Goal: Transaction & Acquisition: Purchase product/service

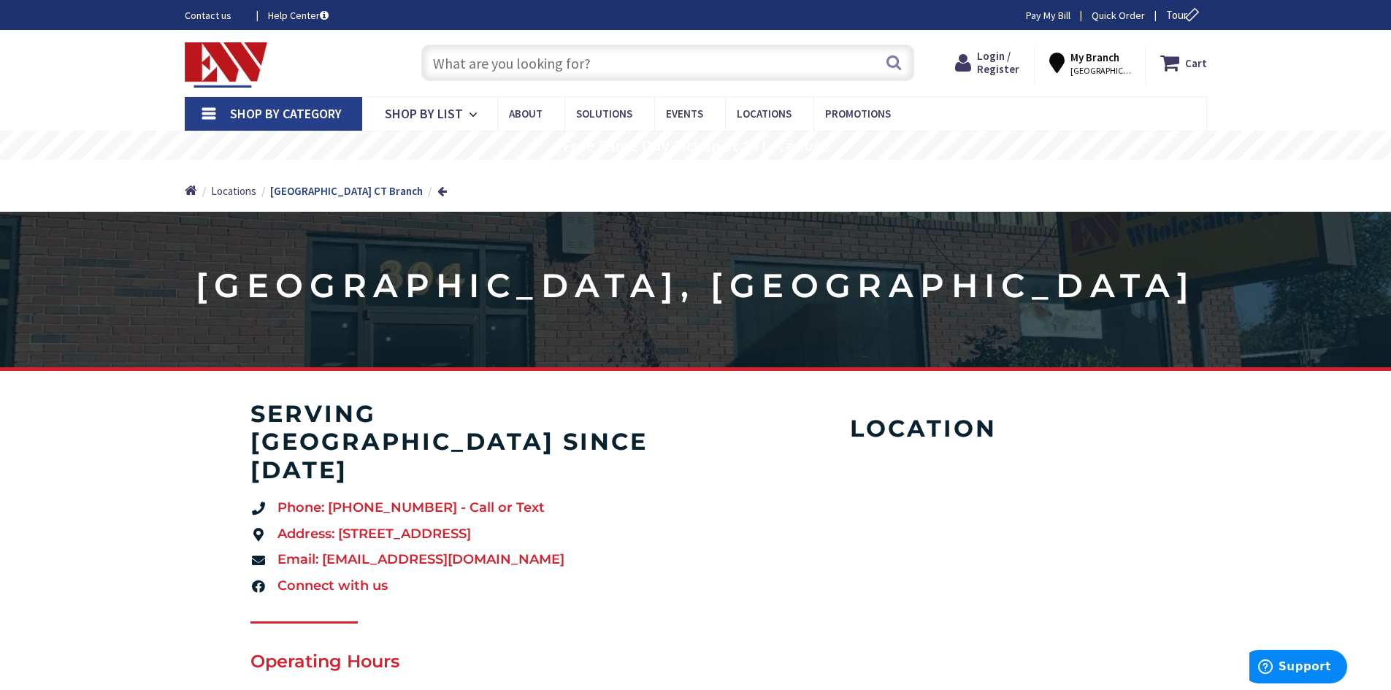
click at [508, 61] on input "text" at bounding box center [667, 63] width 493 height 37
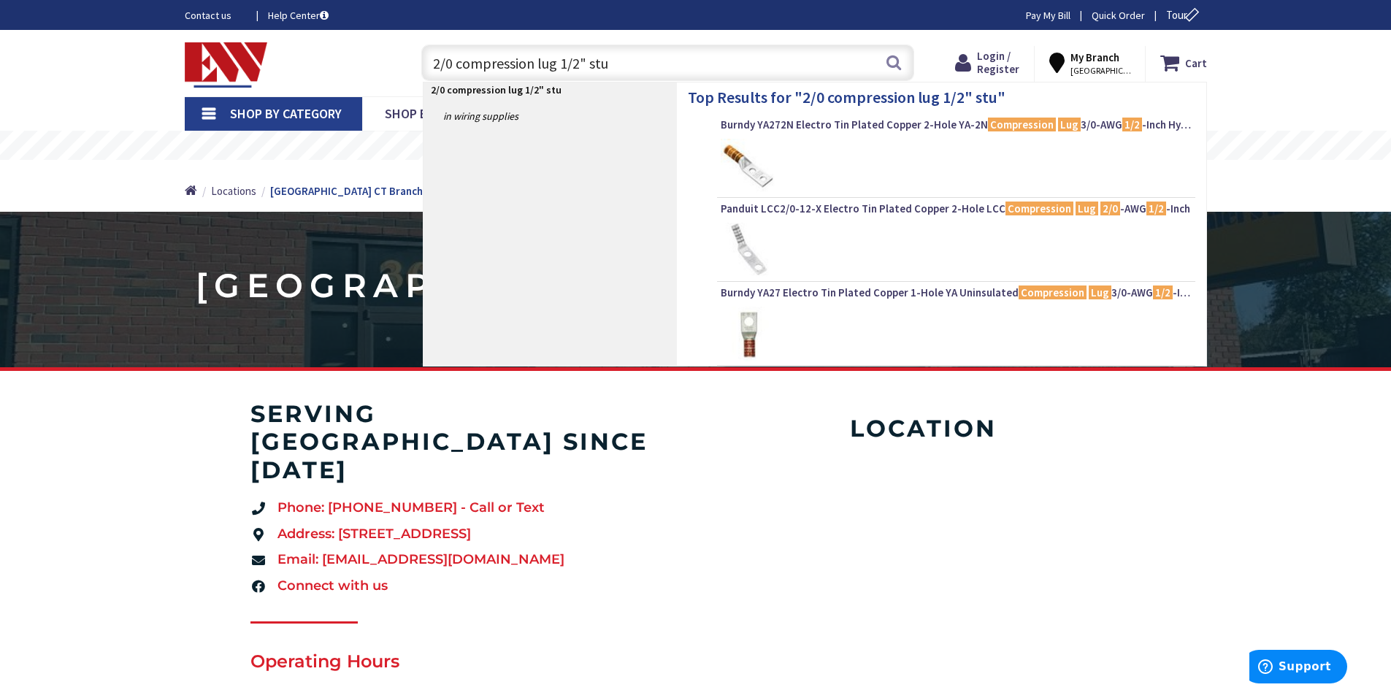
type input "2/0 compression lug 1/2" stud"
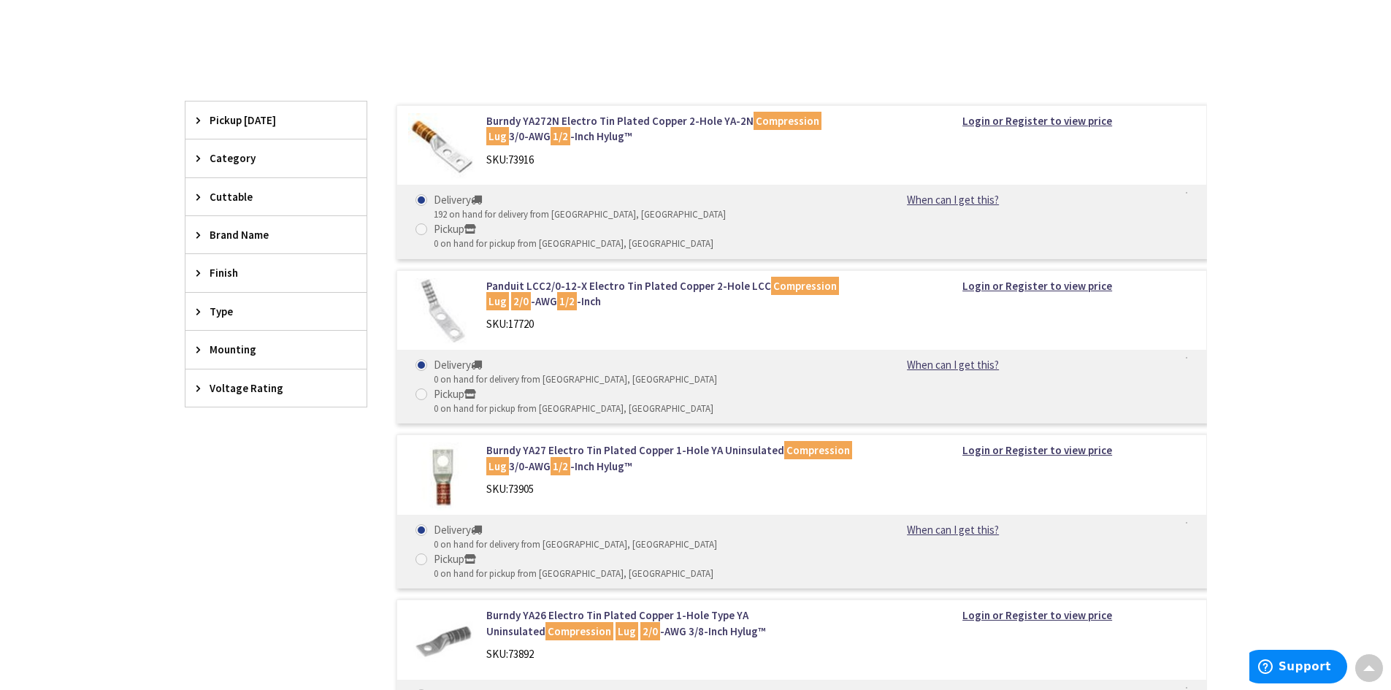
scroll to position [292, 0]
